Goal: Task Accomplishment & Management: Use online tool/utility

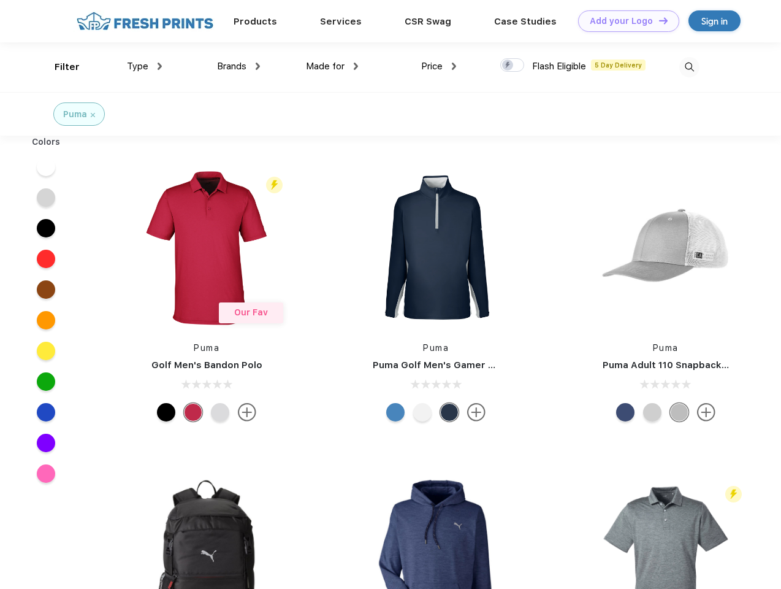
scroll to position [1, 0]
click at [624, 21] on link "Add your Logo Design Tool" at bounding box center [628, 20] width 101 height 21
click at [0, 0] on div "Design Tool" at bounding box center [0, 0] width 0 height 0
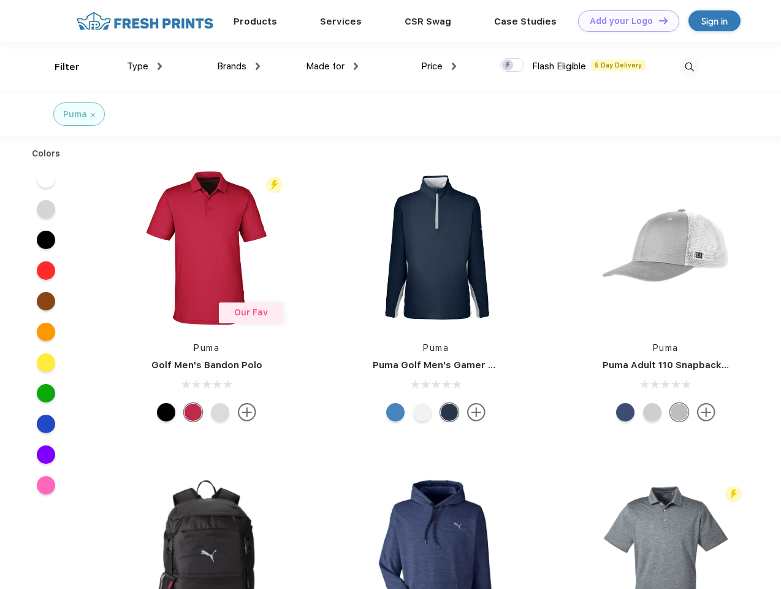
click at [658, 20] on link "Add your Logo Design Tool" at bounding box center [628, 20] width 101 height 21
click at [59, 67] on div "Filter" at bounding box center [67, 67] width 25 height 14
click at [145, 66] on span "Type" at bounding box center [137, 66] width 21 height 11
click at [239, 66] on span "Brands" at bounding box center [231, 66] width 29 height 11
click at [332, 66] on span "Made for" at bounding box center [325, 66] width 39 height 11
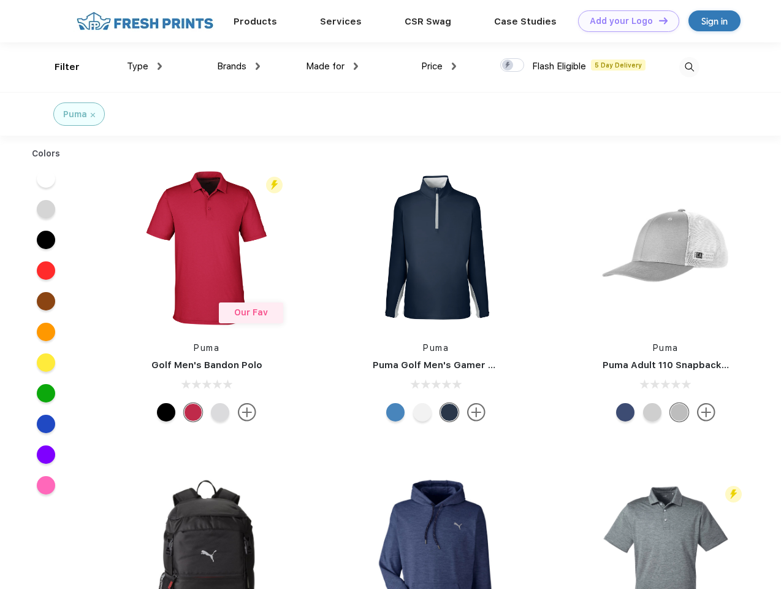
click at [439, 66] on span "Price" at bounding box center [431, 66] width 21 height 11
click at [513, 66] on div at bounding box center [512, 64] width 24 height 13
click at [508, 66] on input "checkbox" at bounding box center [504, 62] width 8 height 8
click at [689, 67] on img at bounding box center [689, 67] width 20 height 20
